Goal: Information Seeking & Learning: Learn about a topic

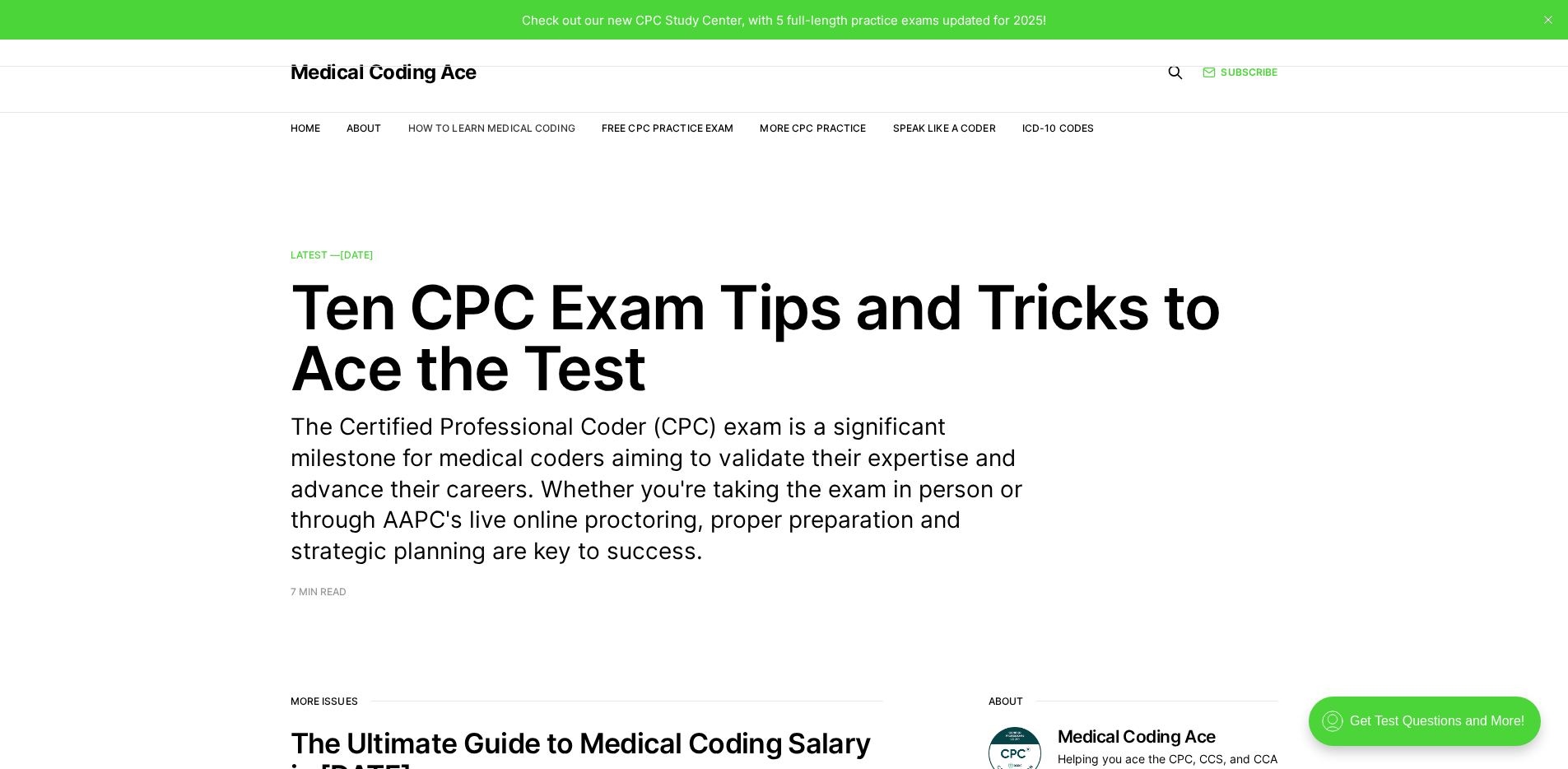
click at [514, 123] on link "How to Learn Medical Coding" at bounding box center [492, 128] width 167 height 12
drag, startPoint x: 193, startPoint y: 156, endPoint x: 206, endPoint y: 166, distance: 16.4
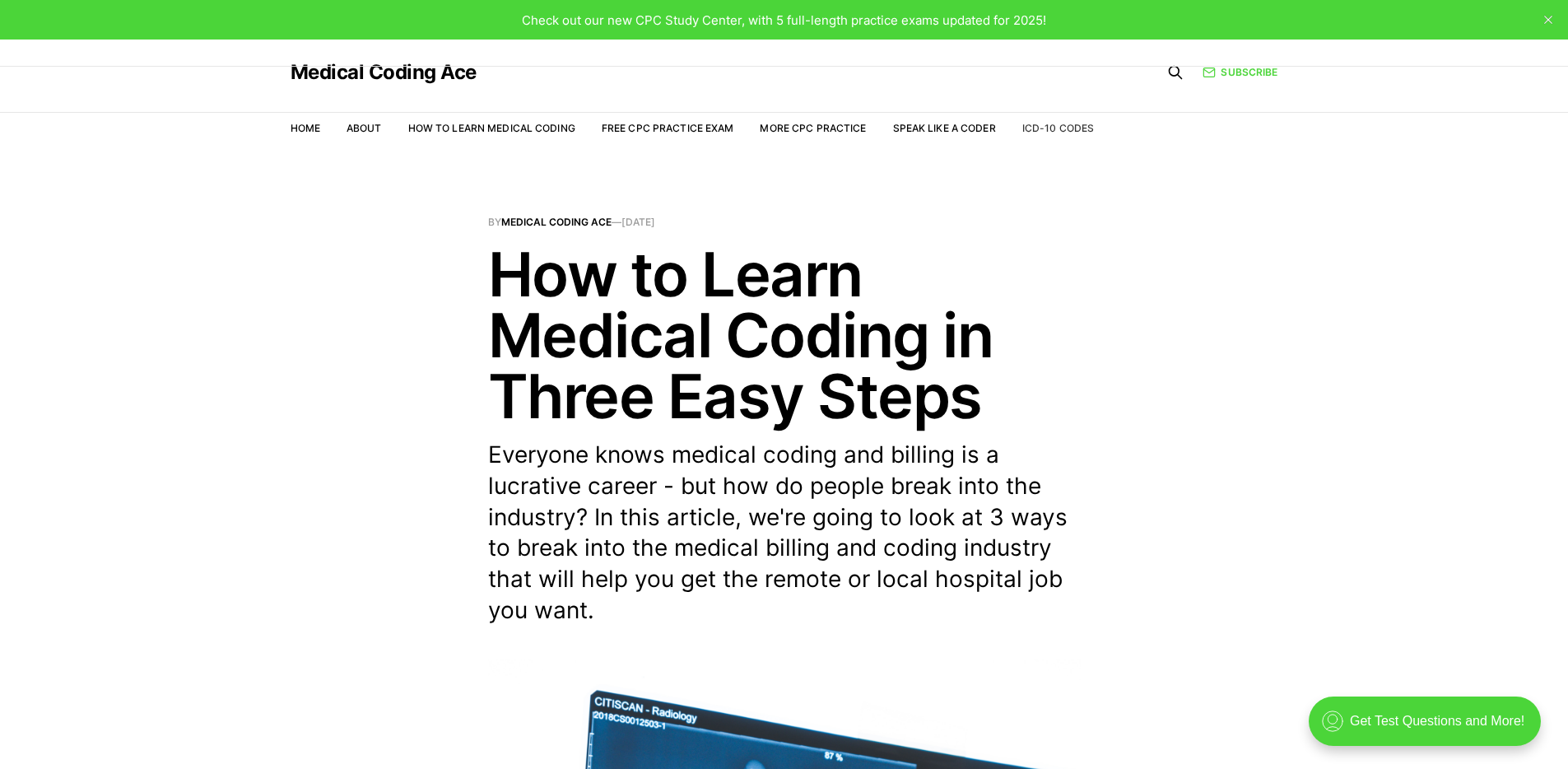
click at [1072, 129] on link "ICD-10 Codes" at bounding box center [1058, 128] width 72 height 12
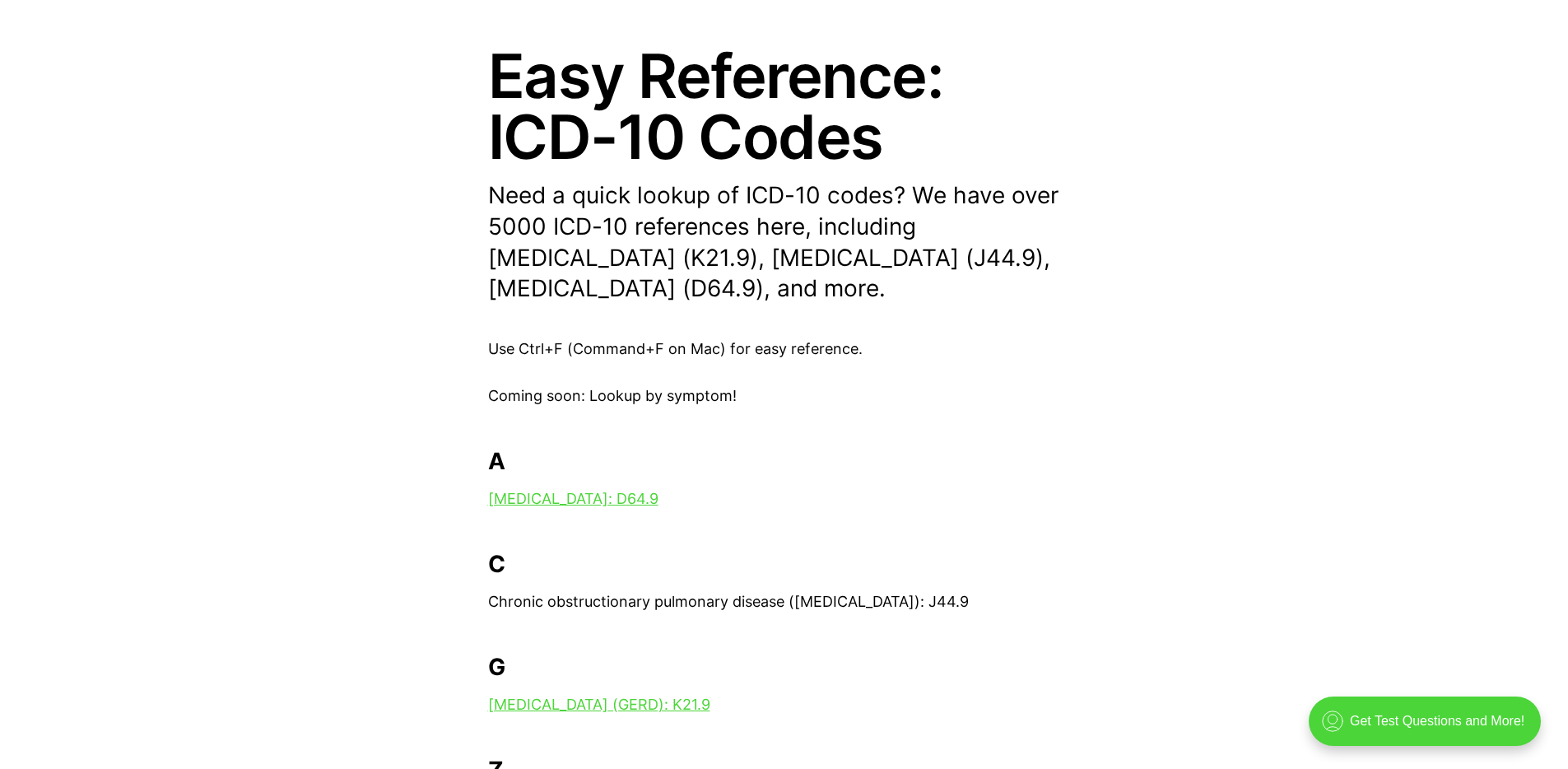
scroll to position [73, 0]
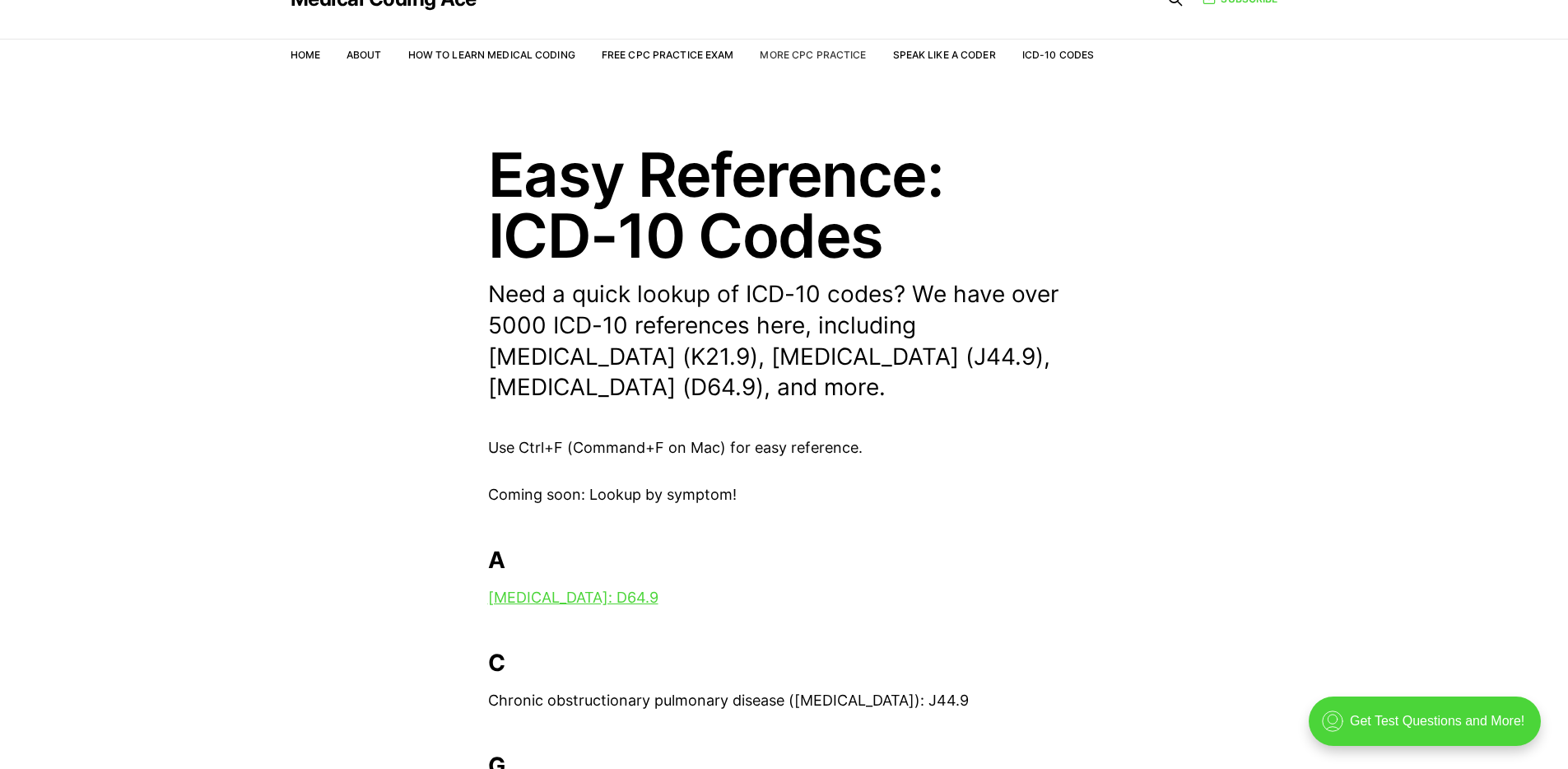
click at [845, 53] on link "More CPC Practice" at bounding box center [813, 54] width 106 height 12
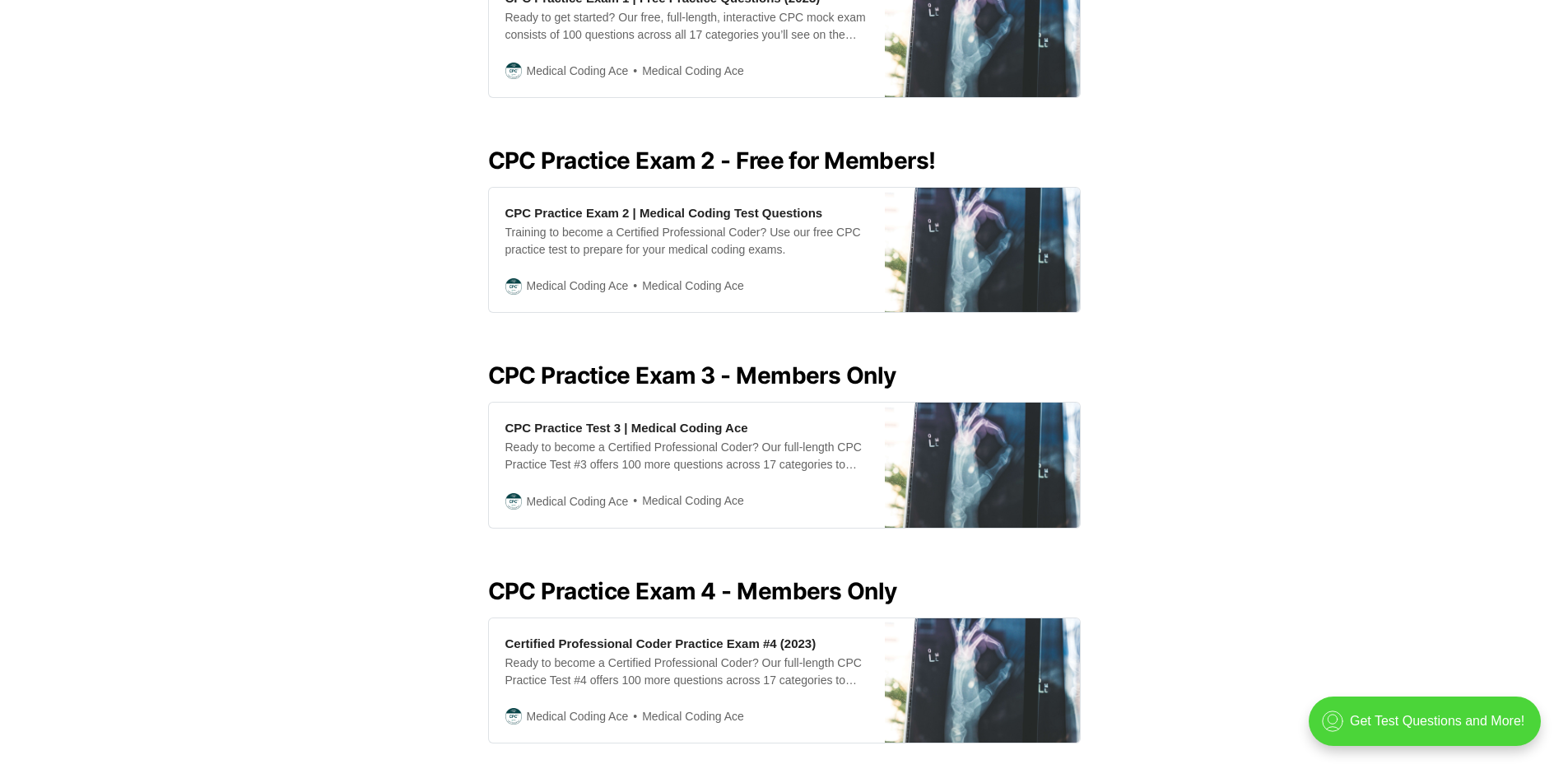
scroll to position [785, 0]
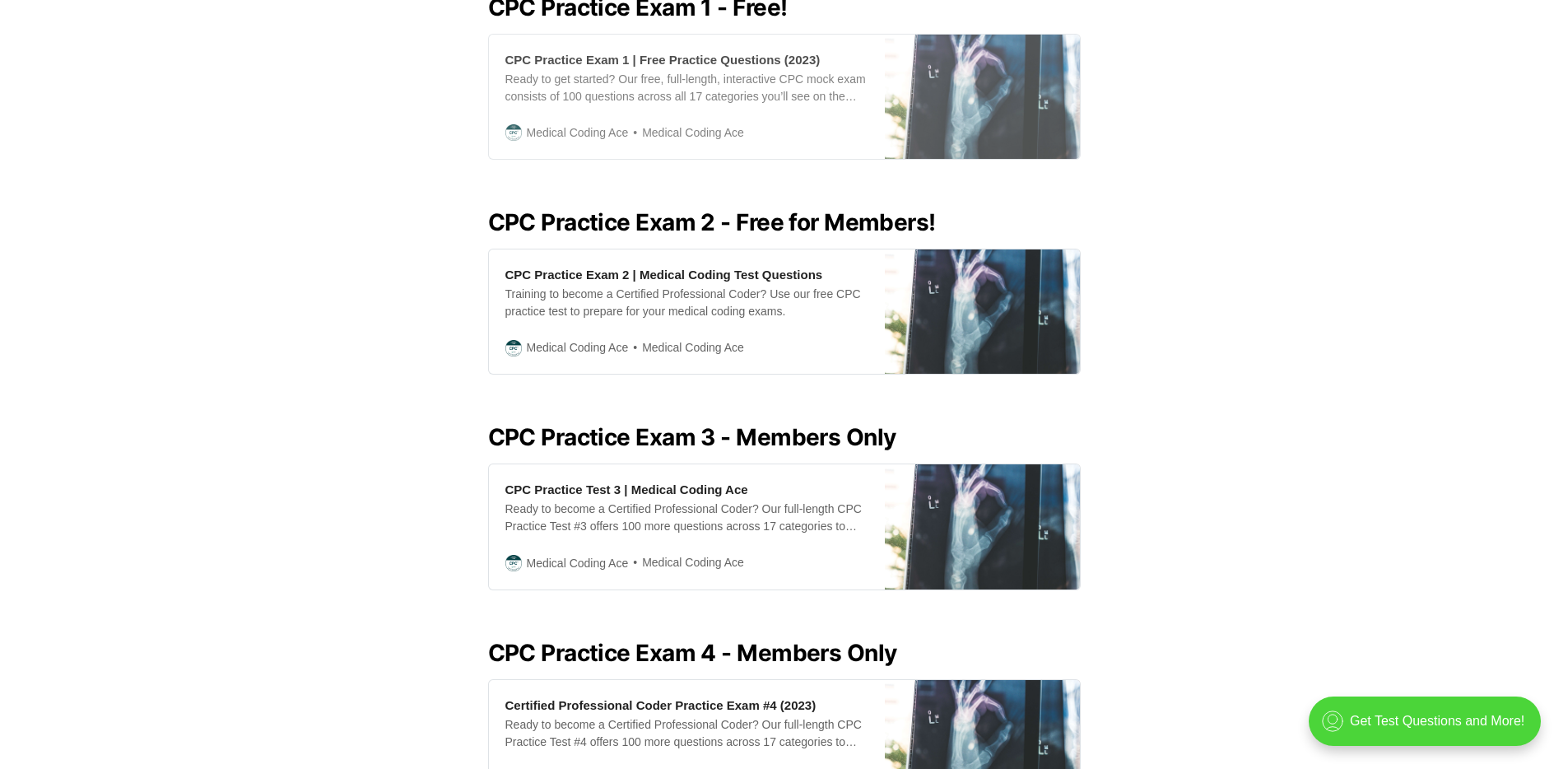
click at [714, 60] on div "CPC Practice Exam 1 | Free Practice Questions (2023)" at bounding box center [662, 60] width 315 height 17
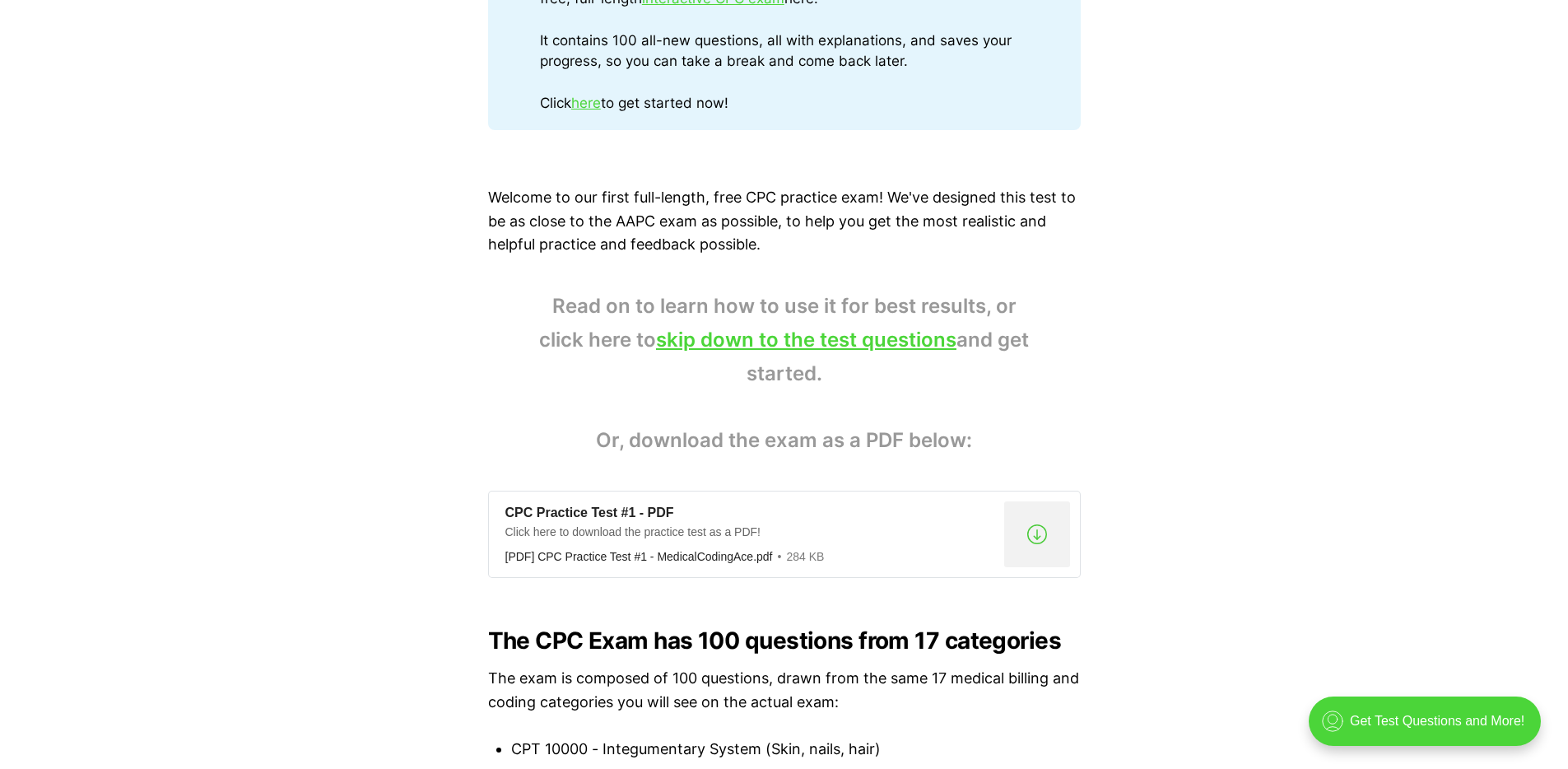
scroll to position [957, 0]
